Goal: Task Accomplishment & Management: Use online tool/utility

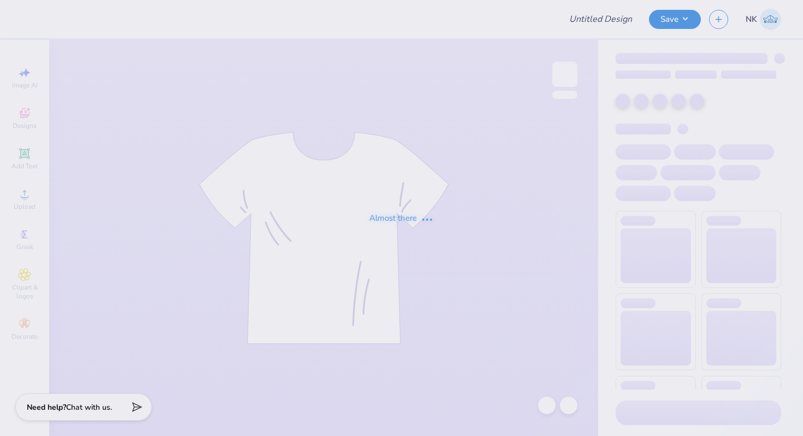
type input "MIT Executive Education"
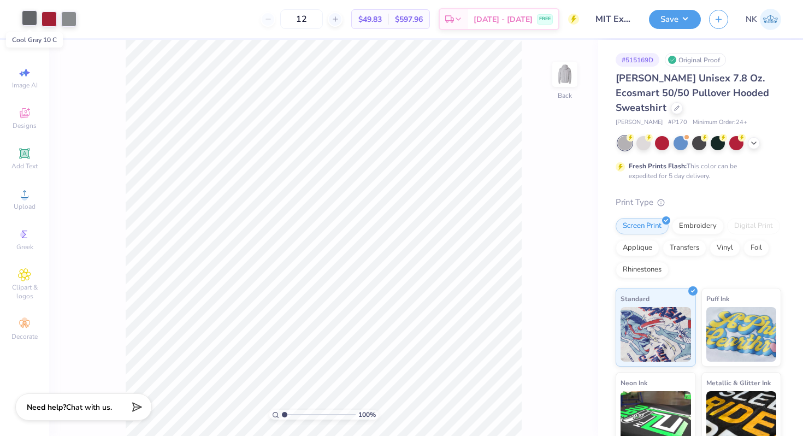
click at [31, 23] on div at bounding box center [29, 17] width 15 height 15
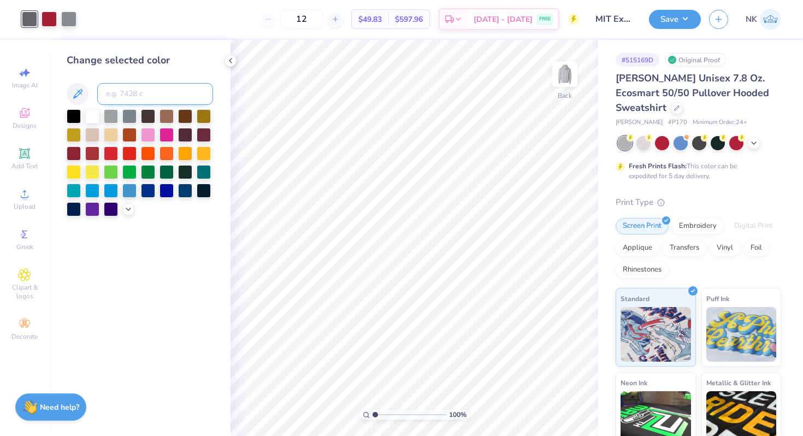
click at [141, 93] on input at bounding box center [155, 94] width 116 height 22
type input "423"
click at [68, 15] on div at bounding box center [68, 17] width 15 height 15
click at [139, 97] on input at bounding box center [155, 94] width 116 height 22
paste input
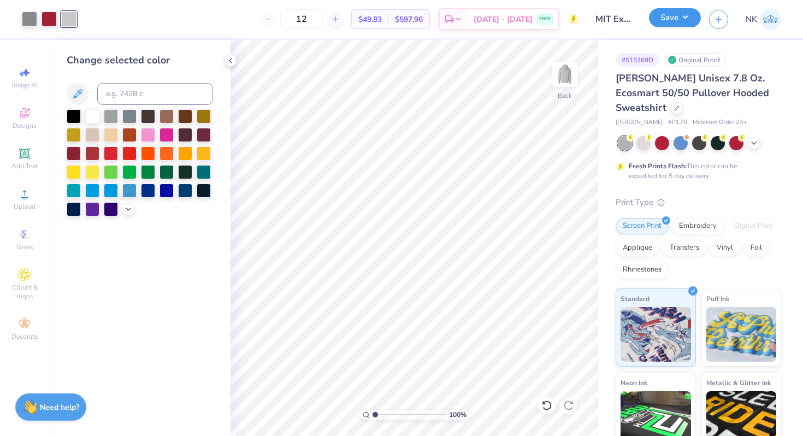
click at [697, 23] on button "Save" at bounding box center [675, 17] width 52 height 19
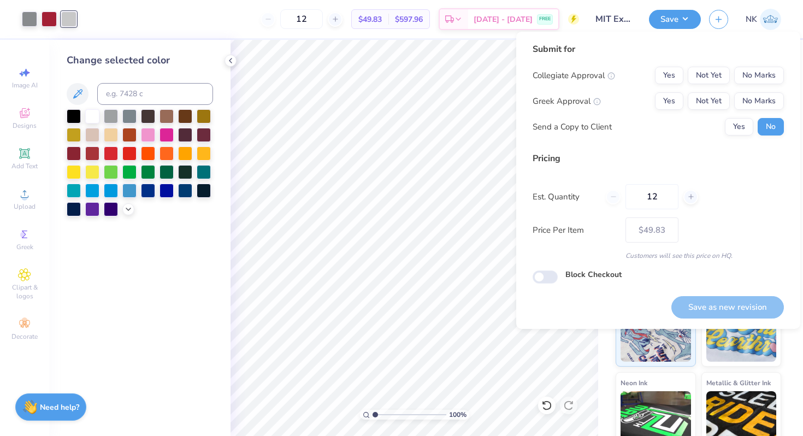
click at [684, 70] on div "Yes Not Yet No Marks" at bounding box center [719, 75] width 129 height 17
click at [677, 70] on button "Yes" at bounding box center [669, 75] width 28 height 17
click at [794, 96] on div "Submit for Collegiate Approval Yes Not Yet No Marks Greek Approval Yes Not Yet …" at bounding box center [658, 180] width 284 height 297
click at [766, 99] on button "No Marks" at bounding box center [759, 100] width 50 height 17
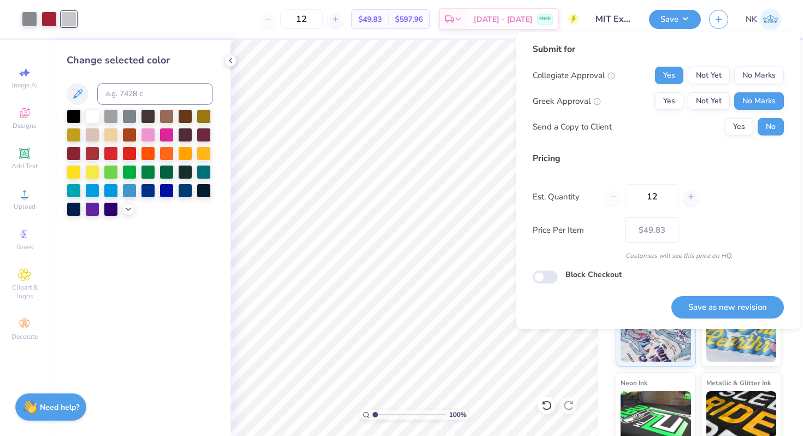
click at [735, 293] on div "Save as new revision" at bounding box center [727, 301] width 113 height 34
click at [735, 307] on button "Save as new revision" at bounding box center [727, 307] width 113 height 22
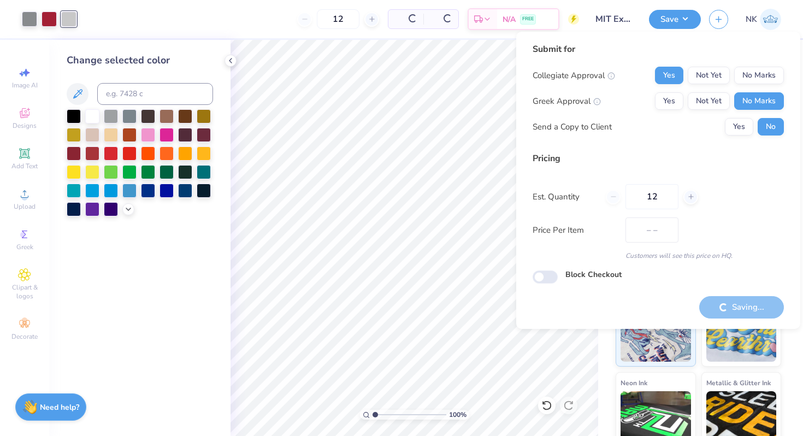
type input "$49.83"
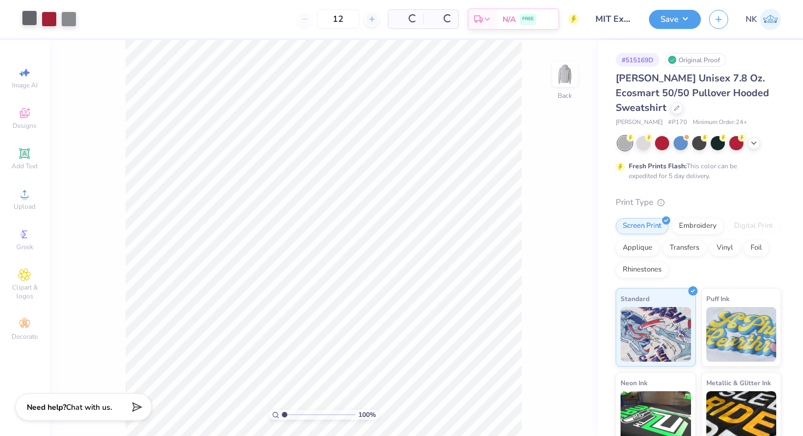
click at [30, 22] on div at bounding box center [29, 17] width 15 height 15
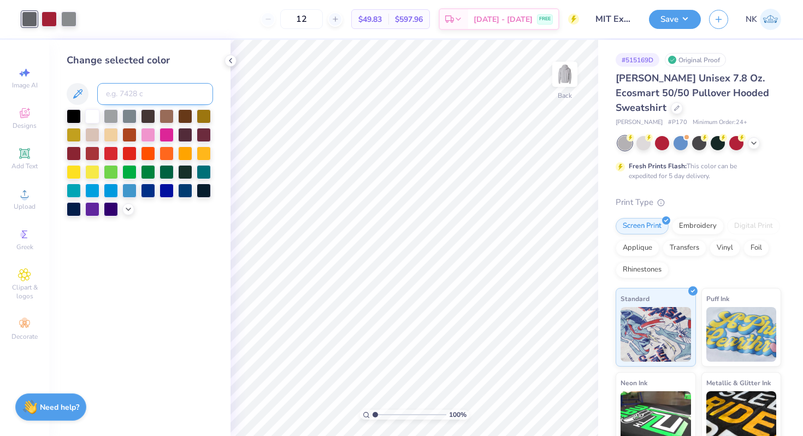
click at [143, 99] on input at bounding box center [155, 94] width 116 height 22
type input "423"
click at [72, 20] on div at bounding box center [68, 17] width 15 height 15
click at [148, 96] on input at bounding box center [155, 94] width 116 height 22
paste input
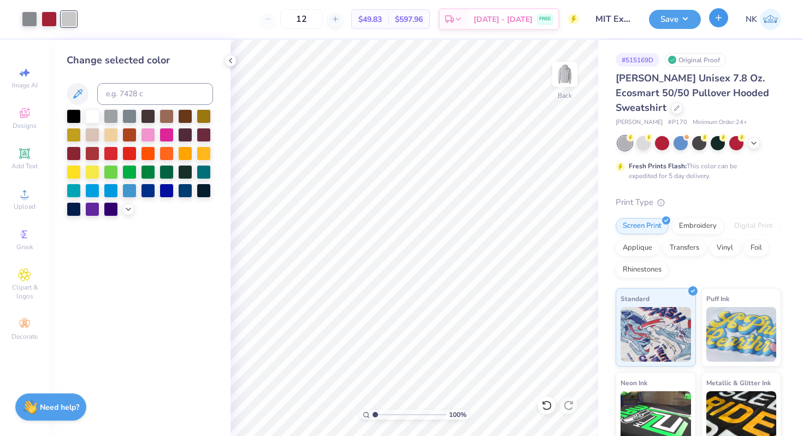
click at [710, 16] on button "button" at bounding box center [718, 17] width 19 height 19
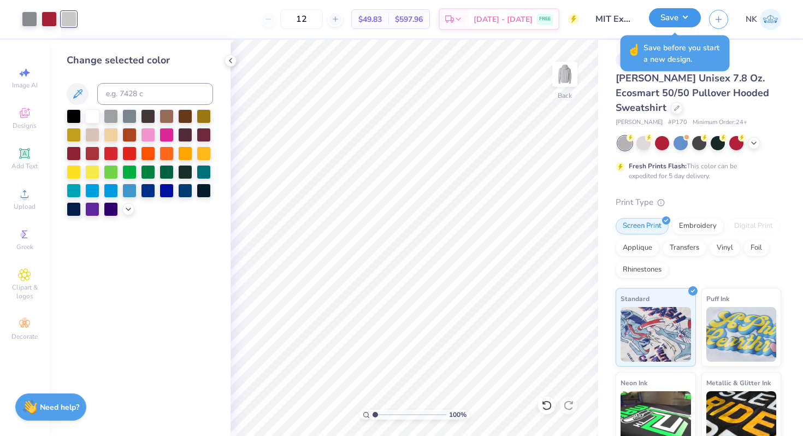
click at [686, 18] on button "Save" at bounding box center [675, 17] width 52 height 19
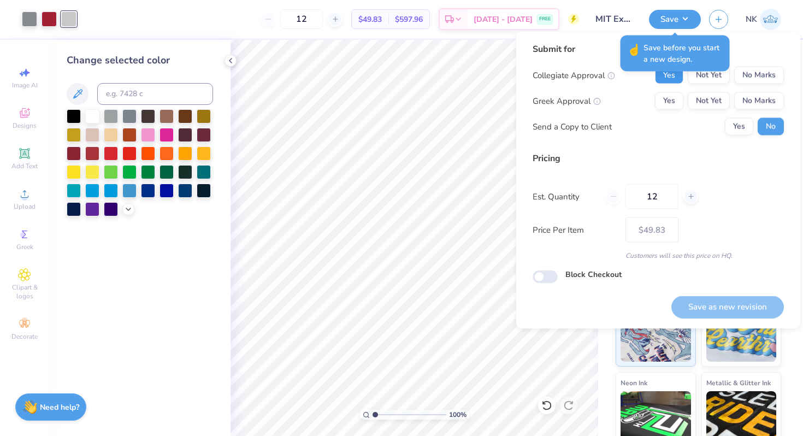
click at [667, 77] on button "Yes" at bounding box center [669, 75] width 28 height 17
click at [780, 106] on button "No Marks" at bounding box center [759, 100] width 50 height 17
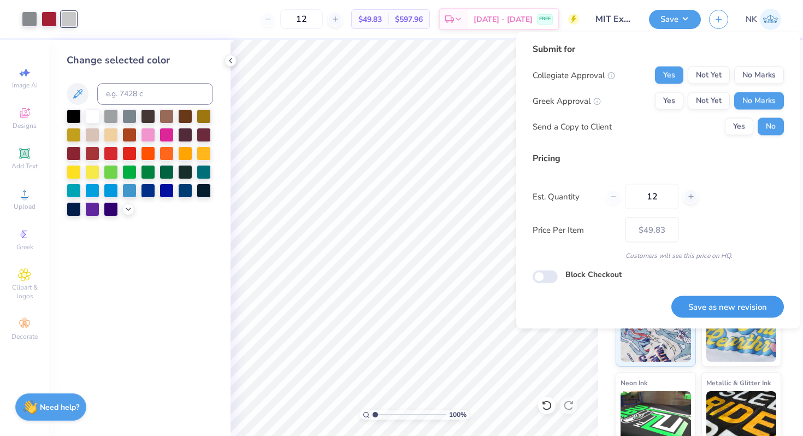
click at [728, 310] on button "Save as new revision" at bounding box center [727, 307] width 113 height 22
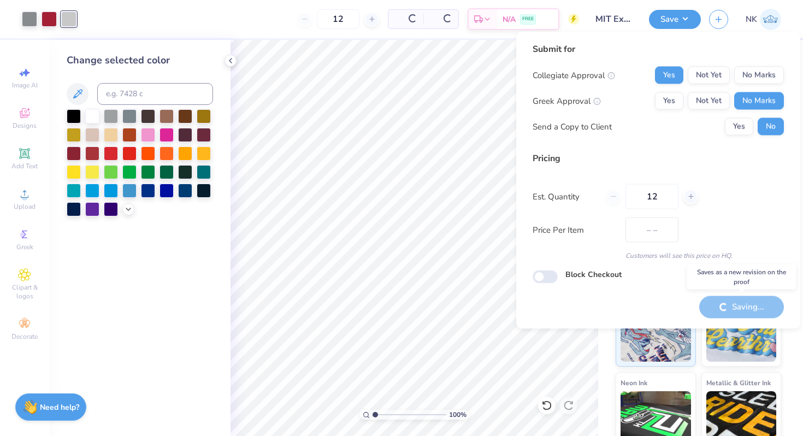
type input "$49.83"
